Goal: Task Accomplishment & Management: Manage account settings

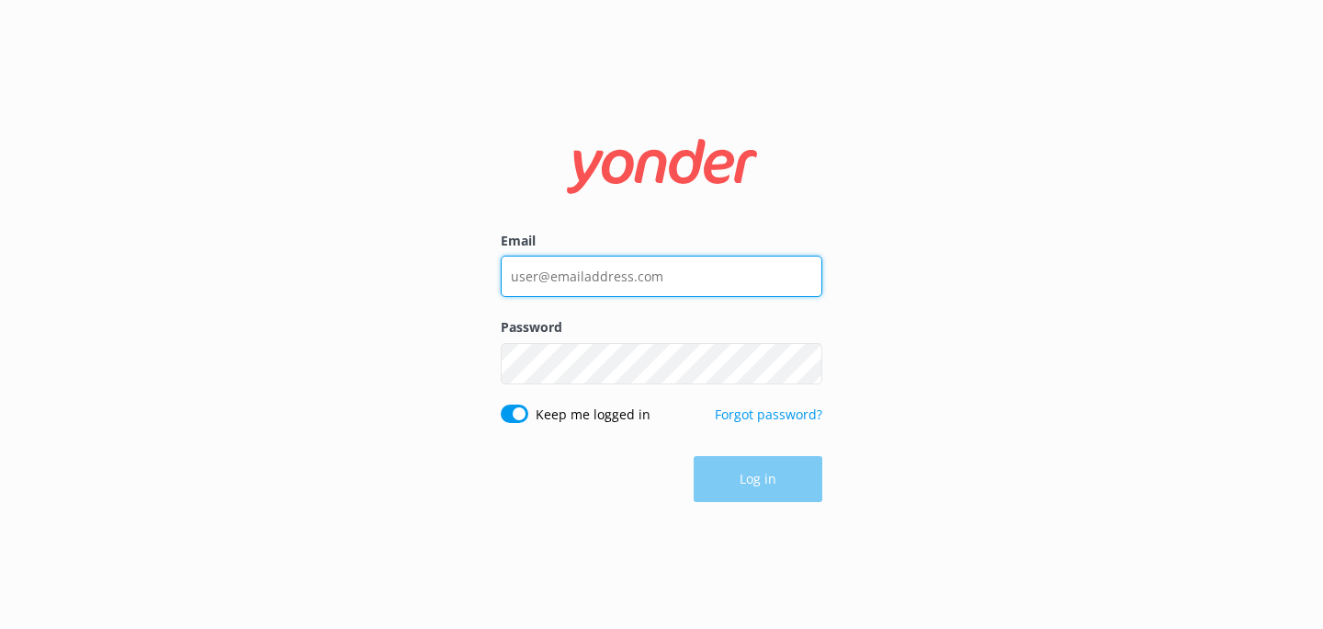
click at [597, 260] on input "Email" at bounding box center [662, 275] width 322 height 41
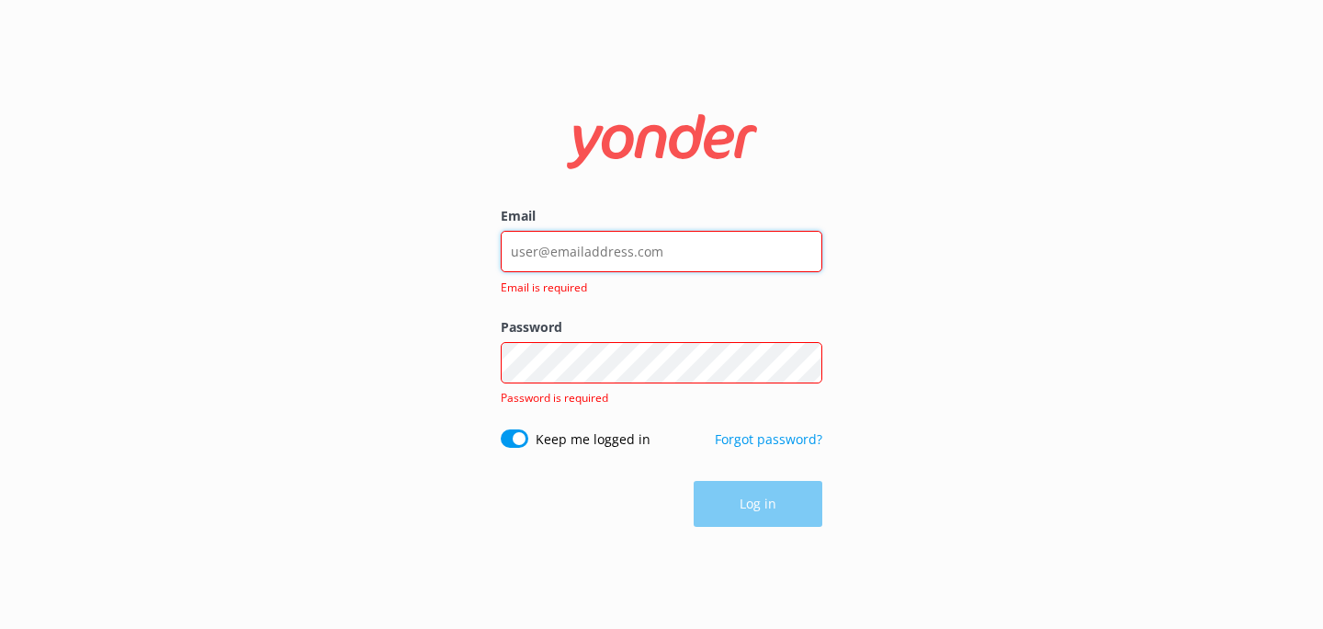
type input "[EMAIL_ADDRESS][DOMAIN_NAME]"
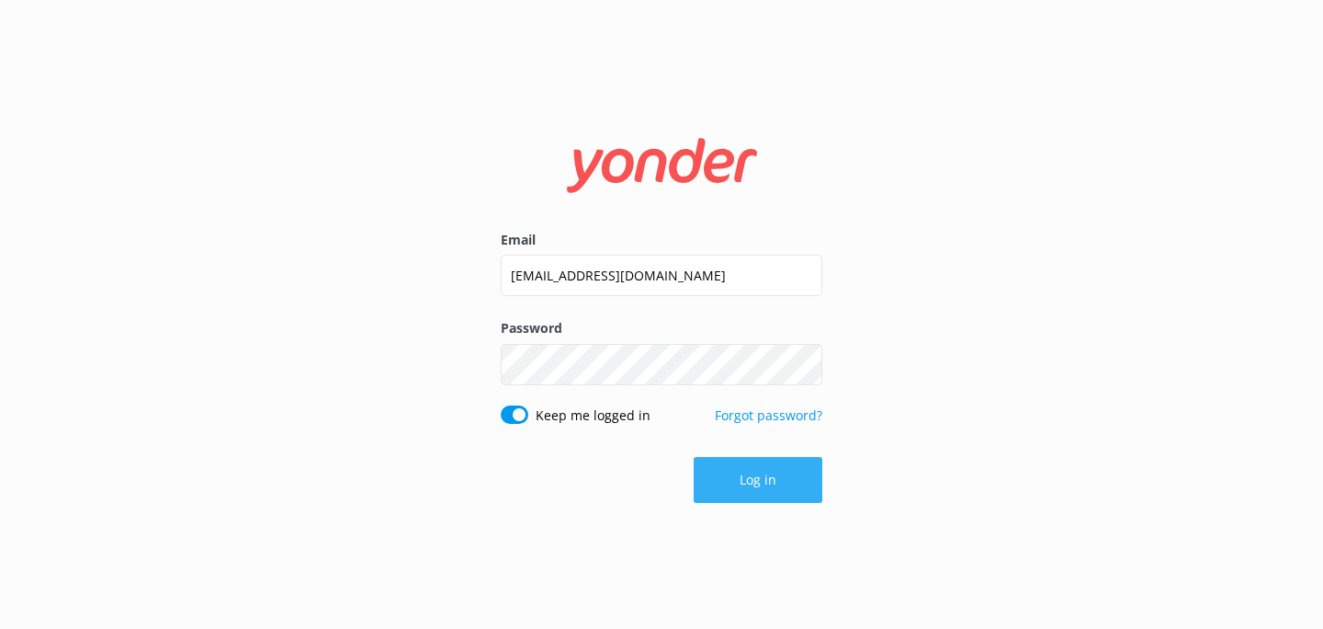
click at [780, 487] on button "Log in" at bounding box center [758, 480] width 129 height 46
